Goal: Task Accomplishment & Management: Manage account settings

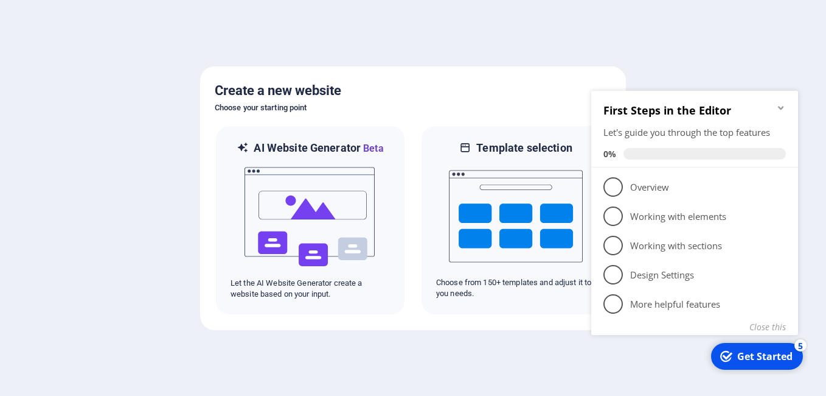
click at [765, 69] on div at bounding box center [413, 198] width 826 height 396
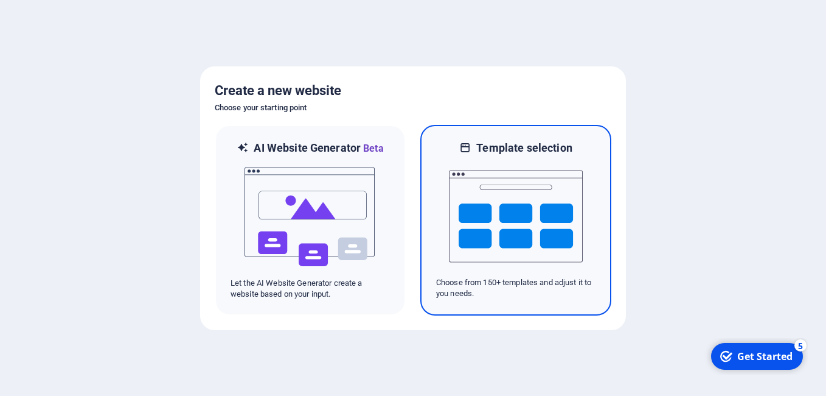
click at [528, 198] on img at bounding box center [516, 216] width 134 height 122
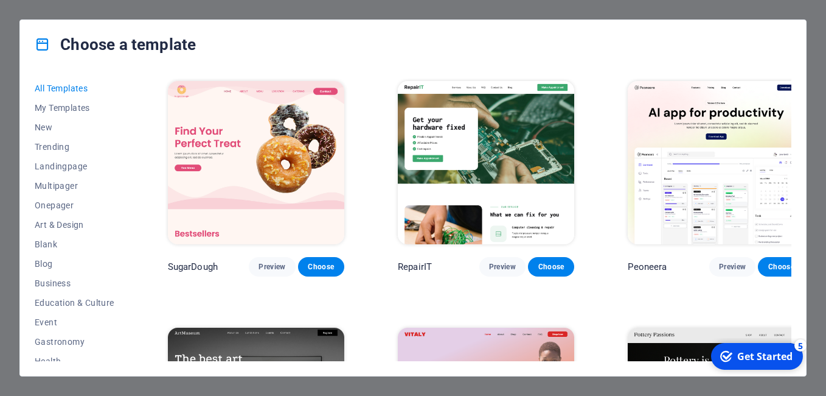
click at [130, 138] on div "All Templates My Templates New Trending Landingpage Multipager Onepager Art & D…" at bounding box center [413, 222] width 786 height 307
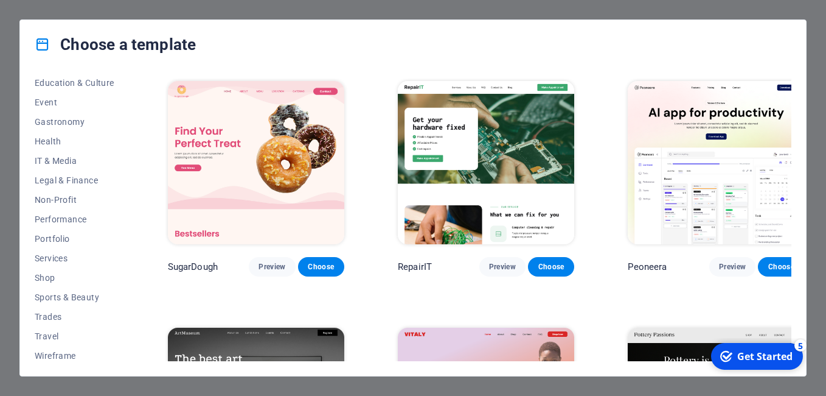
scroll to position [224, 0]
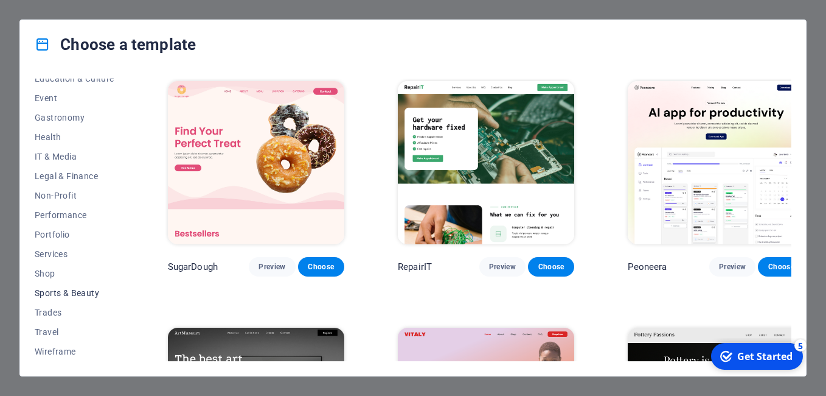
click at [86, 294] on span "Sports & Beauty" at bounding box center [75, 293] width 80 height 10
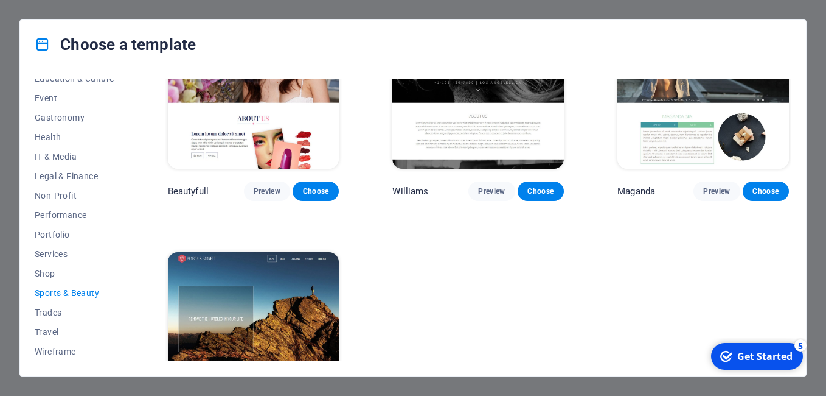
scroll to position [1049, 0]
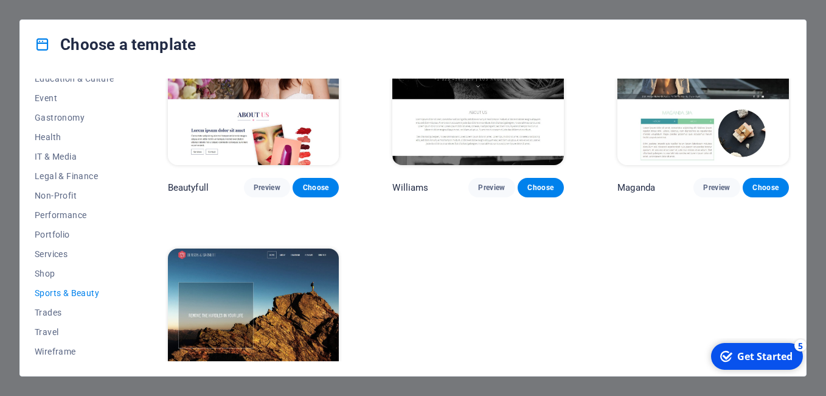
drag, startPoint x: 792, startPoint y: 302, endPoint x: 795, endPoint y: 279, distance: 23.4
click at [795, 279] on div "All Templates My Templates New Trending Landingpage Multipager Onepager Art & D…" at bounding box center [413, 222] width 786 height 307
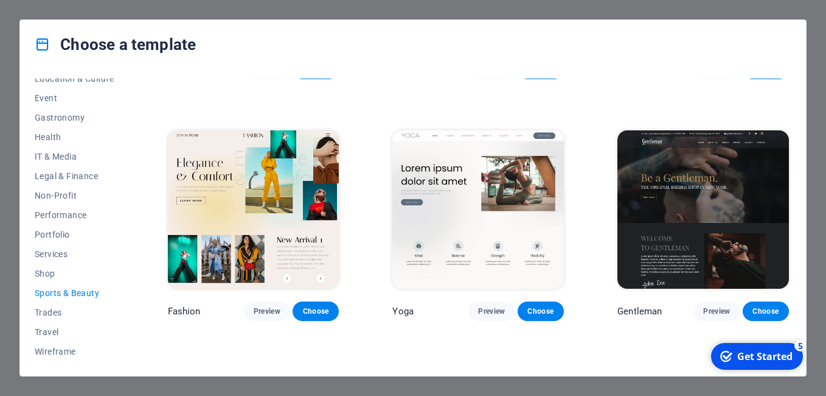
scroll to position [441, 0]
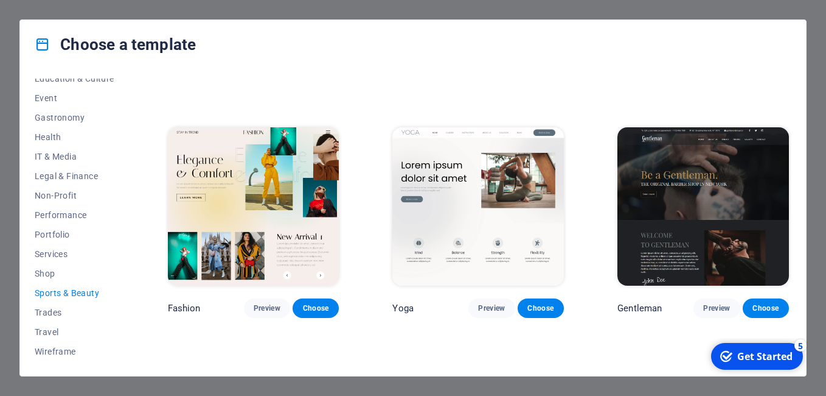
click at [792, 203] on div "All Templates My Templates New Trending Landingpage Multipager Onepager Art & D…" at bounding box center [413, 222] width 786 height 307
drag, startPoint x: 131, startPoint y: 245, endPoint x: 131, endPoint y: 277, distance: 31.6
click at [131, 277] on div "All Templates My Templates New Trending Landingpage Multipager Onepager Art & D…" at bounding box center [413, 222] width 786 height 307
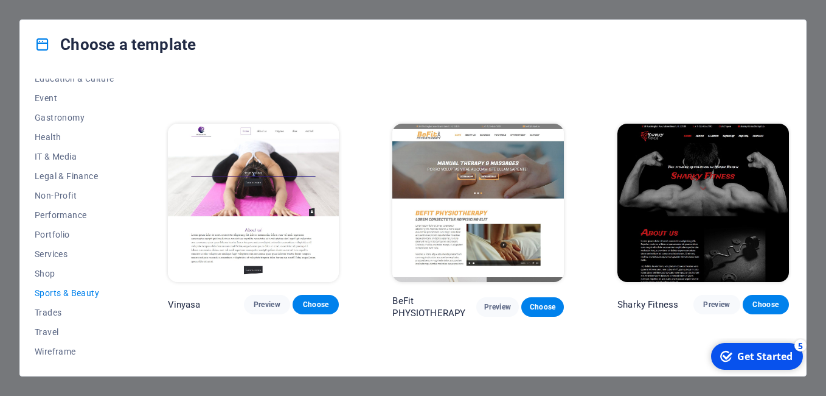
scroll to position [711, 0]
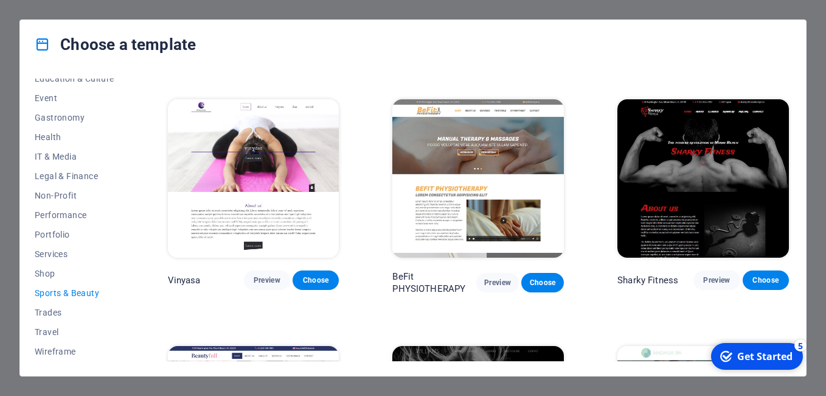
drag, startPoint x: 792, startPoint y: 227, endPoint x: 793, endPoint y: 234, distance: 6.8
click at [793, 234] on div "All Templates My Templates New Trending Landingpage Multipager Onepager Art & D…" at bounding box center [413, 222] width 786 height 307
click at [501, 277] on span "Preview" at bounding box center [497, 282] width 23 height 10
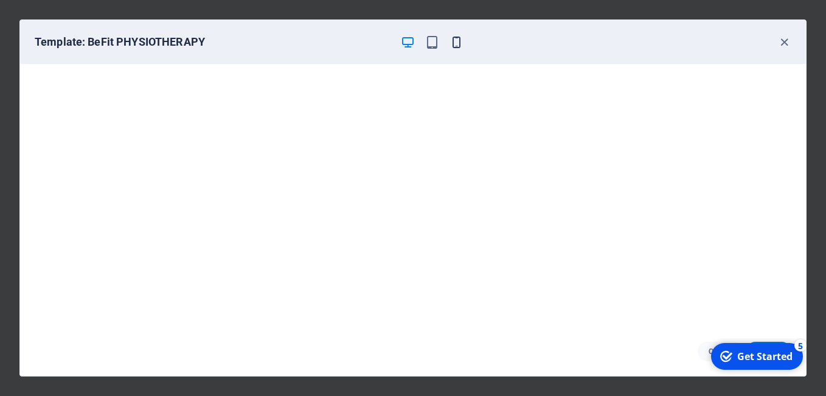
click at [455, 43] on icon "button" at bounding box center [457, 42] width 14 height 14
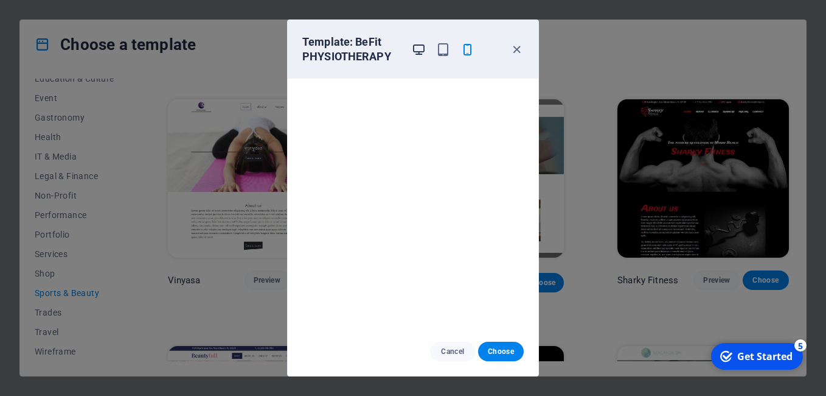
click at [424, 47] on icon "button" at bounding box center [419, 50] width 14 height 14
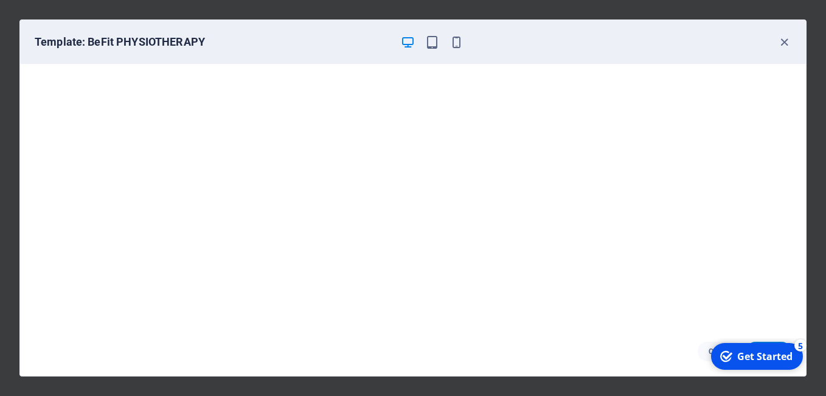
drag, startPoint x: 758, startPoint y: 347, endPoint x: 632, endPoint y: 349, distance: 126.6
click at [705, 349] on html "checkmark Get Started 5 First Steps in the Editor Let's guide you through the t…" at bounding box center [756, 356] width 103 height 37
click at [786, 40] on icon "button" at bounding box center [785, 42] width 14 height 14
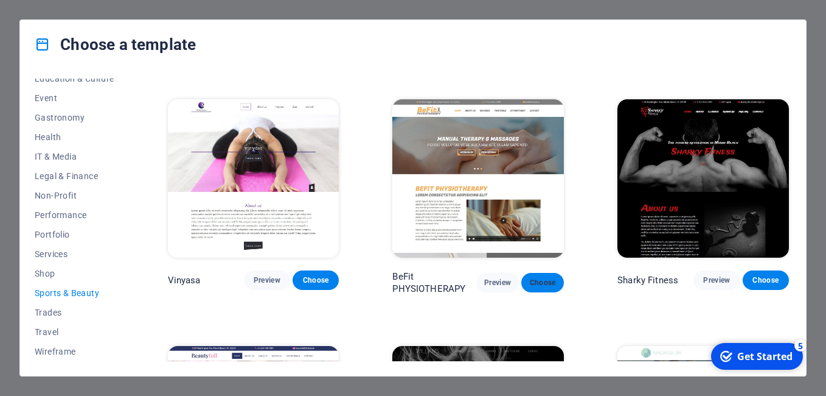
click at [553, 279] on span "Choose" at bounding box center [542, 282] width 23 height 10
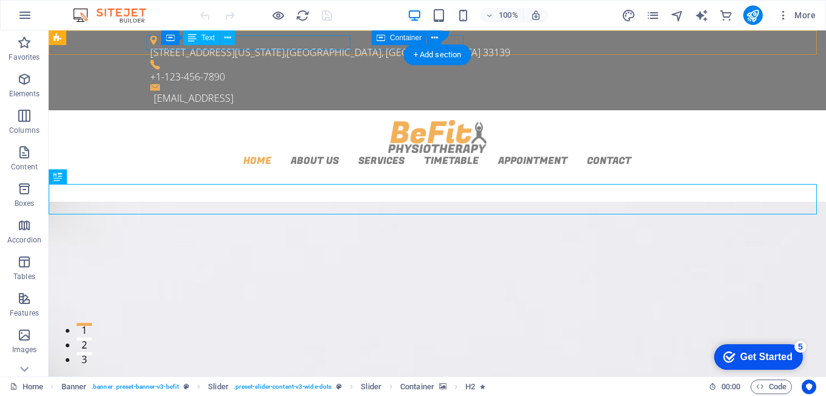
click at [314, 45] on div "[STREET_ADDRESS][US_STATE]" at bounding box center [432, 52] width 565 height 15
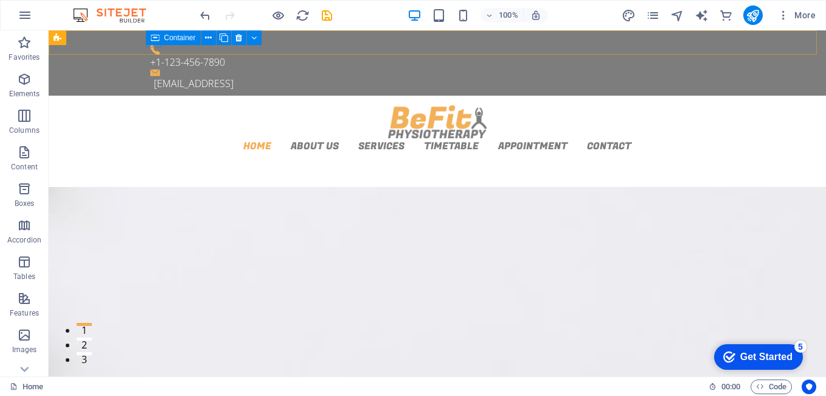
click at [150, 42] on div "Container" at bounding box center [173, 37] width 55 height 15
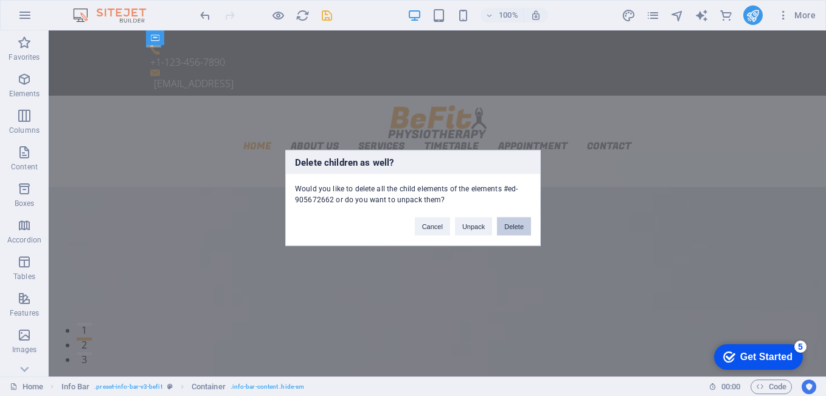
click at [507, 226] on button "Delete" at bounding box center [514, 226] width 34 height 18
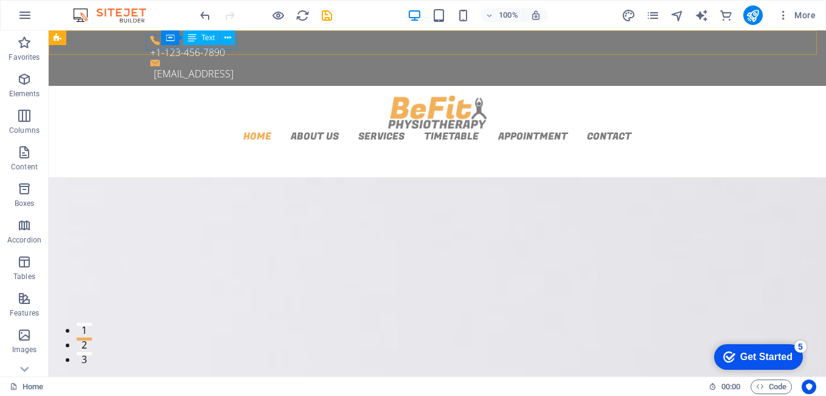
click at [220, 43] on div "Text" at bounding box center [201, 37] width 37 height 15
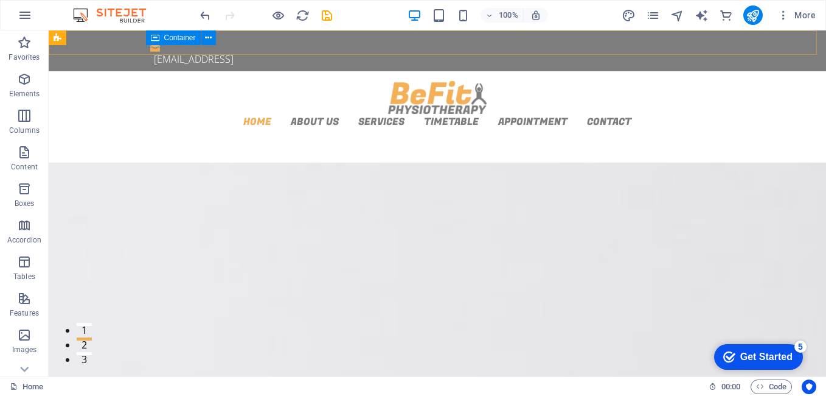
click at [155, 44] on icon at bounding box center [155, 37] width 9 height 15
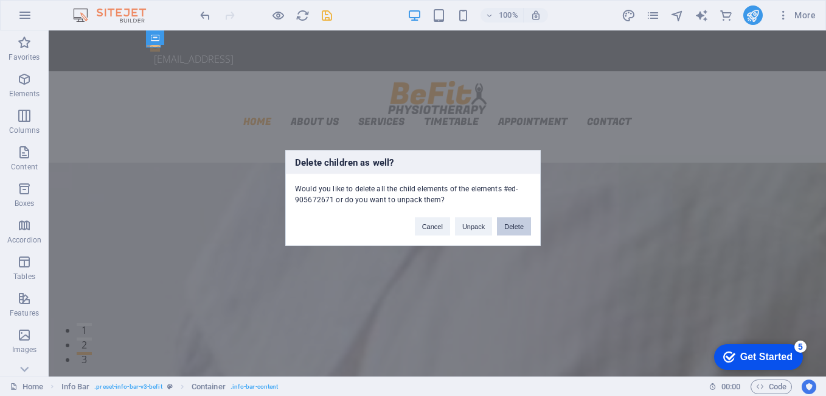
click at [513, 226] on button "Delete" at bounding box center [514, 226] width 34 height 18
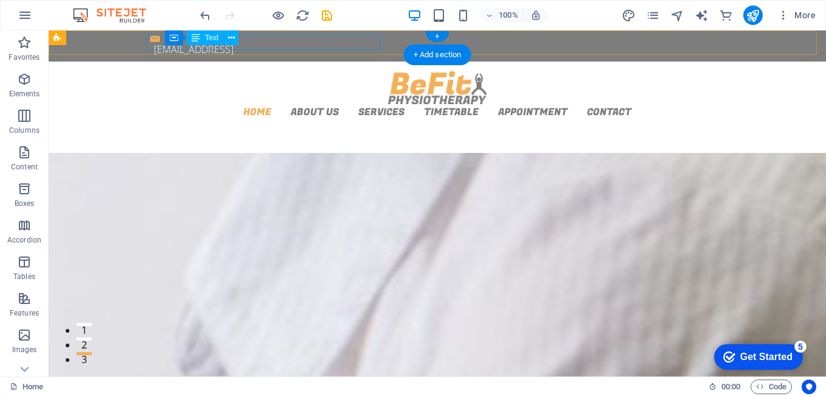
click at [349, 42] on div "67037a55631c5b64be6dfd191c6ffc@cpanel.local" at bounding box center [439, 49] width 571 height 15
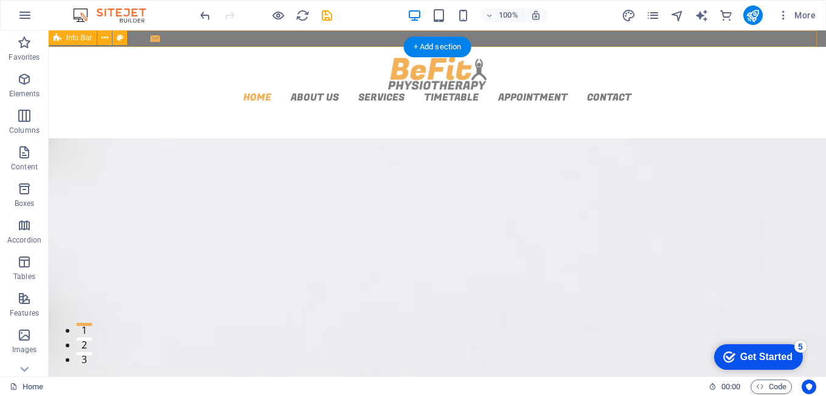
click at [184, 38] on div at bounding box center [438, 38] width 778 height 16
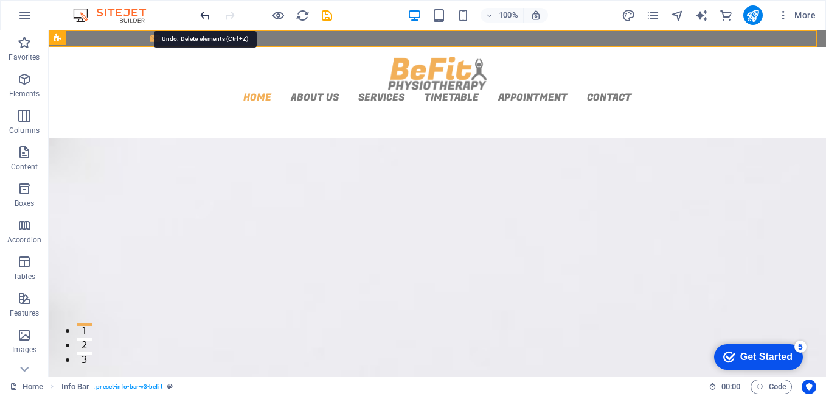
click at [203, 13] on icon "undo" at bounding box center [205, 16] width 14 height 14
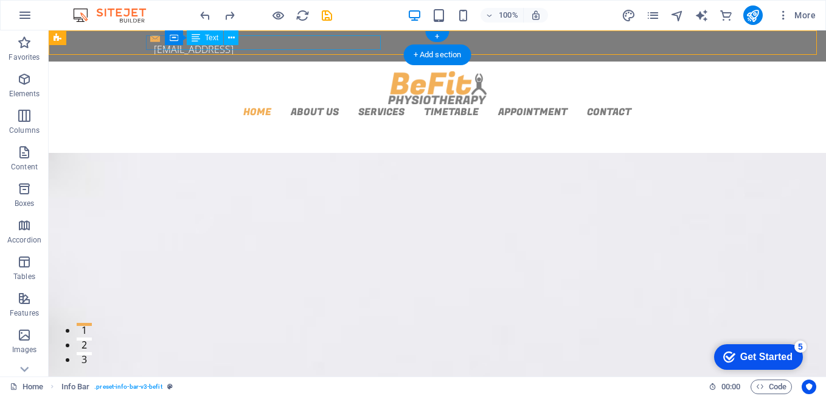
click at [338, 42] on div "67037a55631c5b64be6dfd191c6ffc@cpanel.local" at bounding box center [439, 49] width 571 height 15
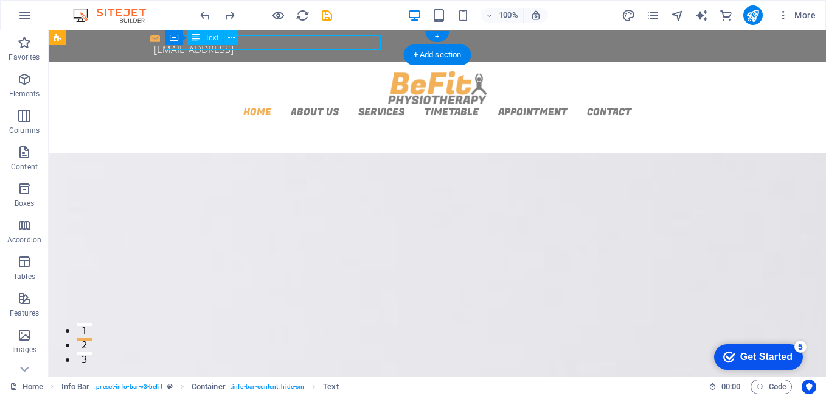
click at [338, 42] on div "67037a55631c5b64be6dfd191c6ffc@cpanel.local" at bounding box center [439, 49] width 571 height 15
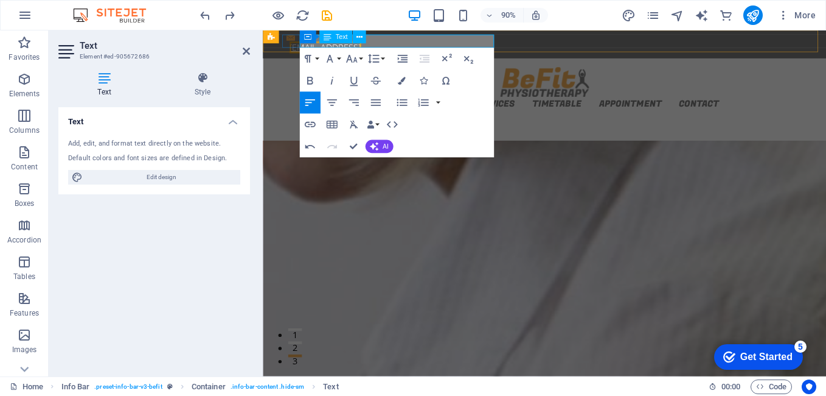
click at [372, 43] on link "67037a55631c5b64be6dfd191c6ffc@cpanel.local" at bounding box center [333, 49] width 80 height 13
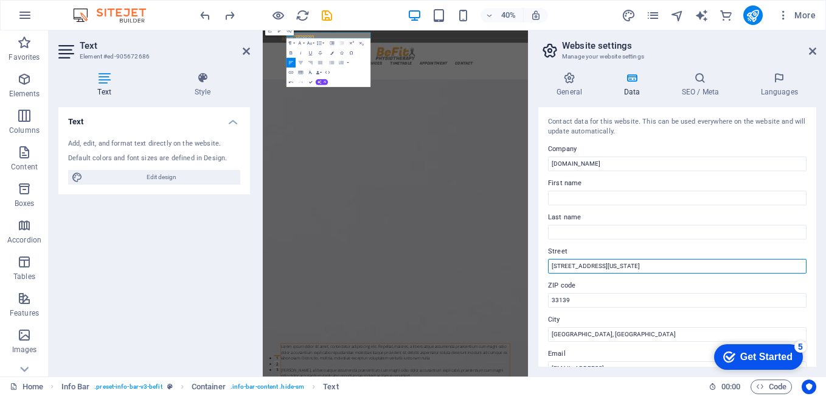
click at [621, 265] on input "34 Washington Ave" at bounding box center [677, 266] width 259 height 15
type input "3"
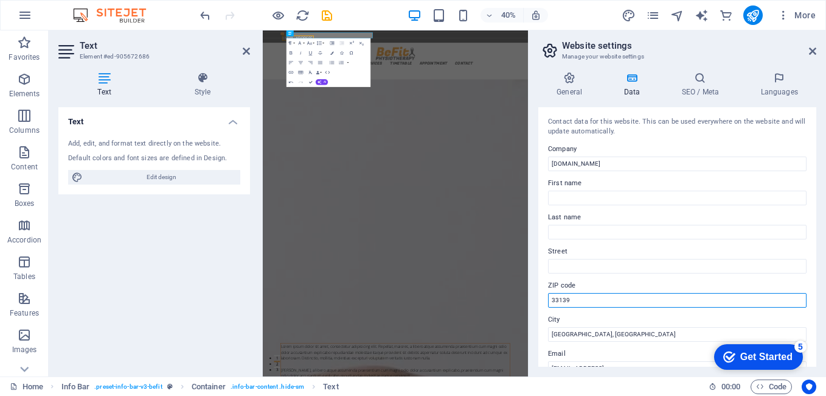
click at [580, 301] on input "33139" at bounding box center [677, 300] width 259 height 15
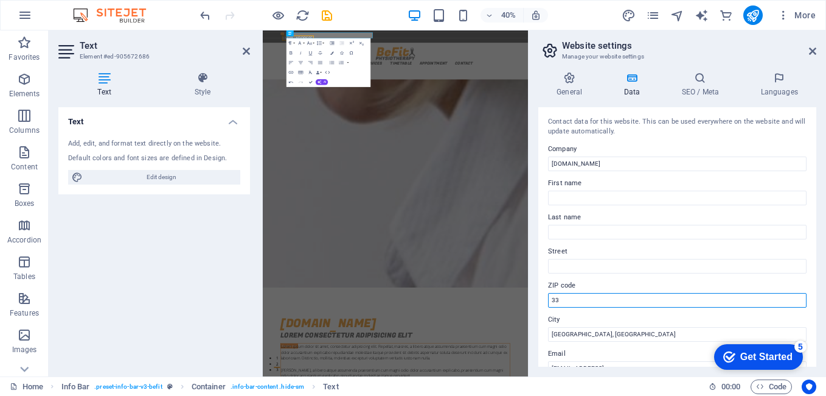
type input "3"
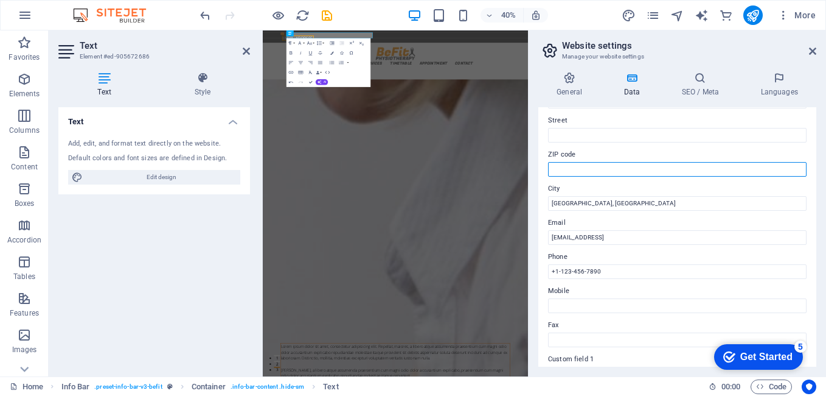
scroll to position [132, 0]
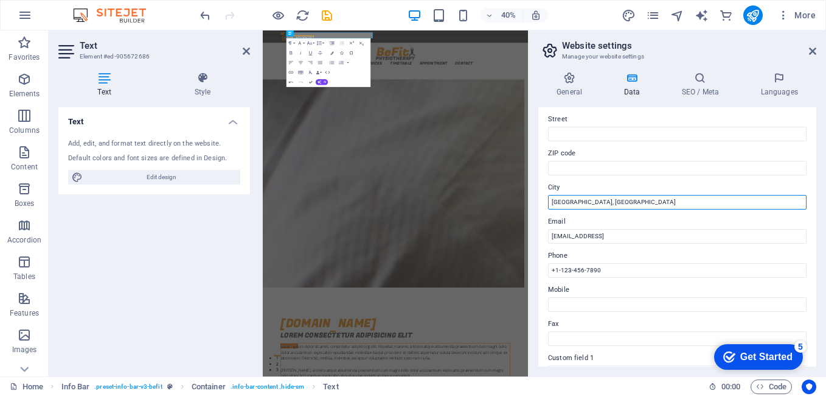
drag, startPoint x: 608, startPoint y: 204, endPoint x: 548, endPoint y: 204, distance: 60.2
click at [548, 204] on div "Contact data for this website. This can be used everywhere on the website and w…" at bounding box center [677, 236] width 278 height 259
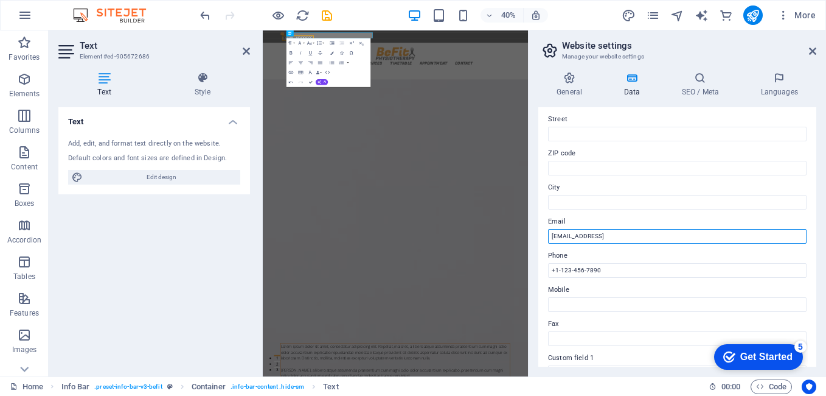
click at [691, 232] on input "67037a55631c5b64be6dfd191c6ffc@cpanel.local" at bounding box center [677, 236] width 259 height 15
drag, startPoint x: 691, startPoint y: 232, endPoint x: 582, endPoint y: 225, distance: 109.2
click at [582, 225] on div "Email 67037a55631c5b64be6dfd191c6ffc@cpanel.local" at bounding box center [677, 228] width 259 height 29
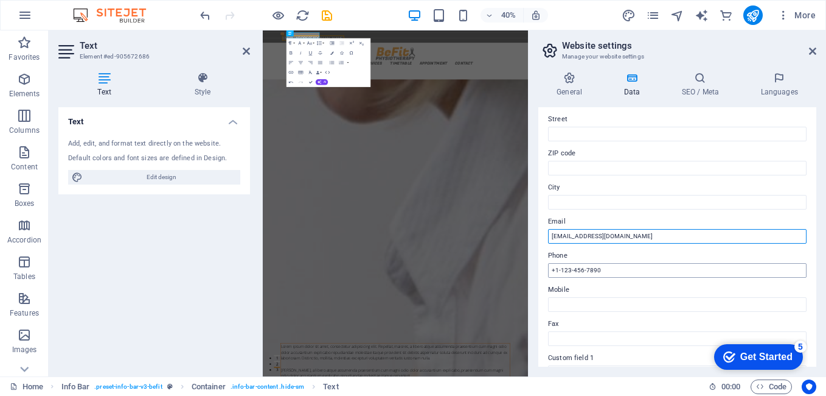
type input "info@bulletbusters.co.za"
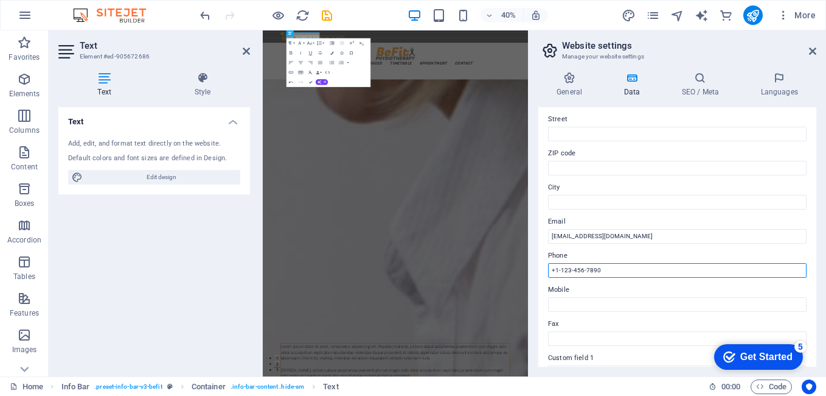
drag, startPoint x: 587, startPoint y: 270, endPoint x: 548, endPoint y: 267, distance: 38.5
click at [548, 267] on input "+1-123-456-7890" at bounding box center [677, 270] width 259 height 15
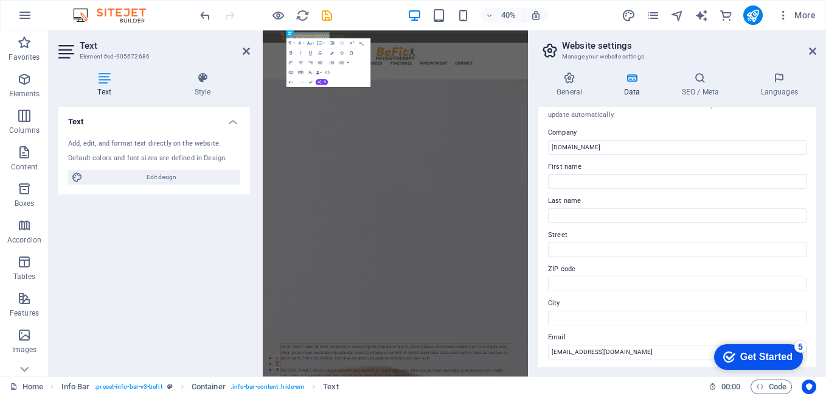
scroll to position [0, 0]
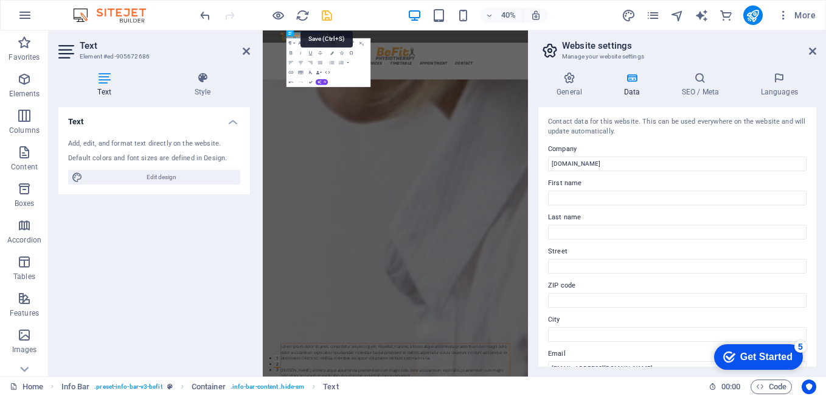
click at [323, 16] on icon "save" at bounding box center [327, 16] width 14 height 14
